Goal: Find specific page/section: Find specific page/section

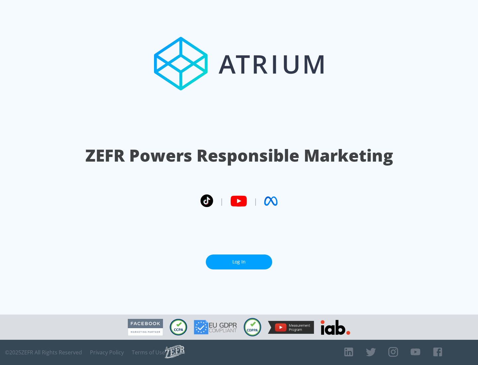
click at [239, 262] on link "Log In" at bounding box center [239, 262] width 66 height 15
